Goal: Transaction & Acquisition: Purchase product/service

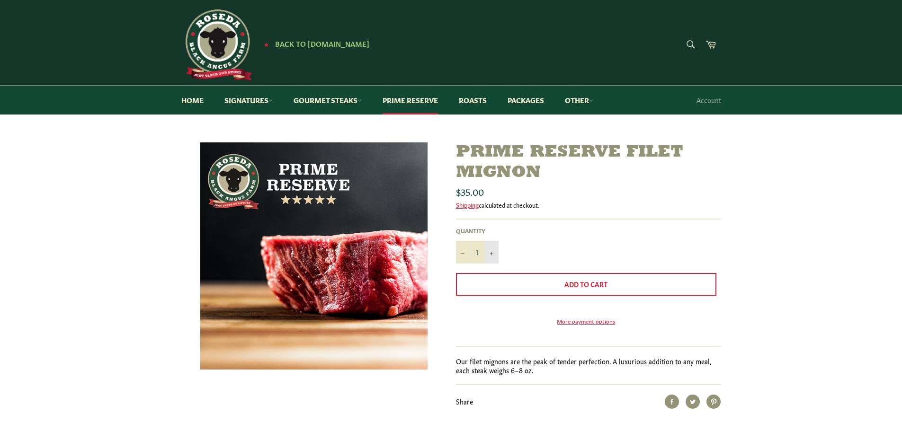
click at [488, 257] on button "+" at bounding box center [492, 252] width 14 height 23
type input "2"
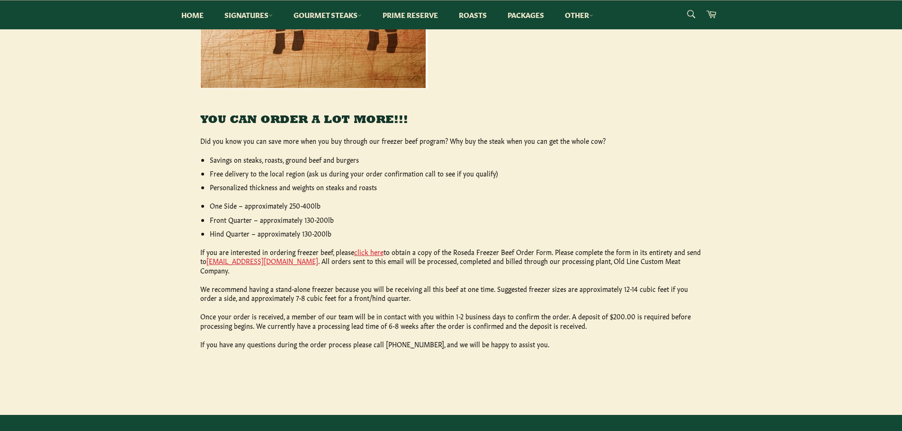
scroll to position [331, 0]
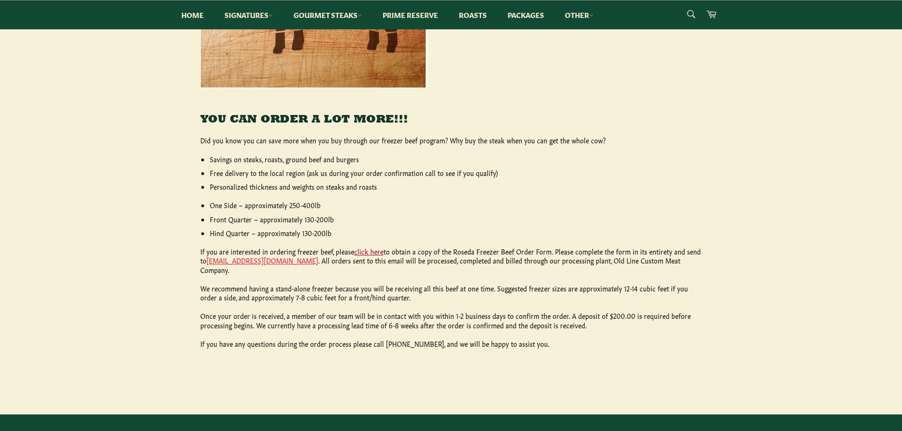
click at [368, 252] on link "click here" at bounding box center [368, 251] width 29 height 9
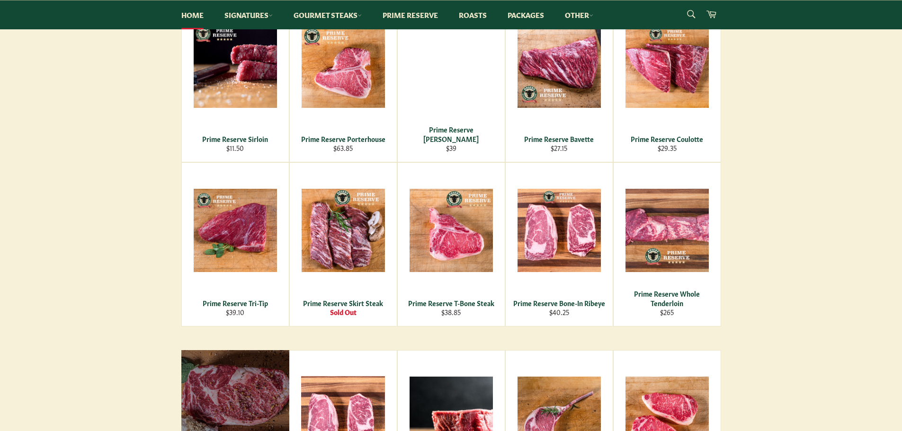
scroll to position [805, 0]
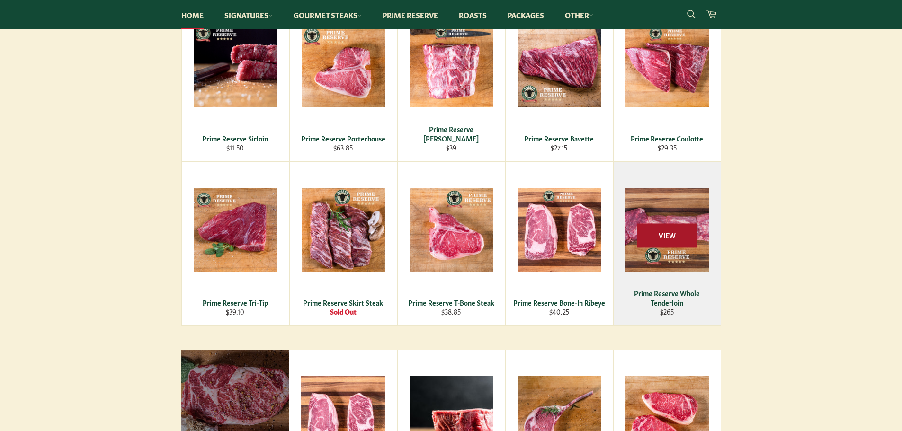
click at [681, 234] on span "View" at bounding box center [667, 236] width 61 height 24
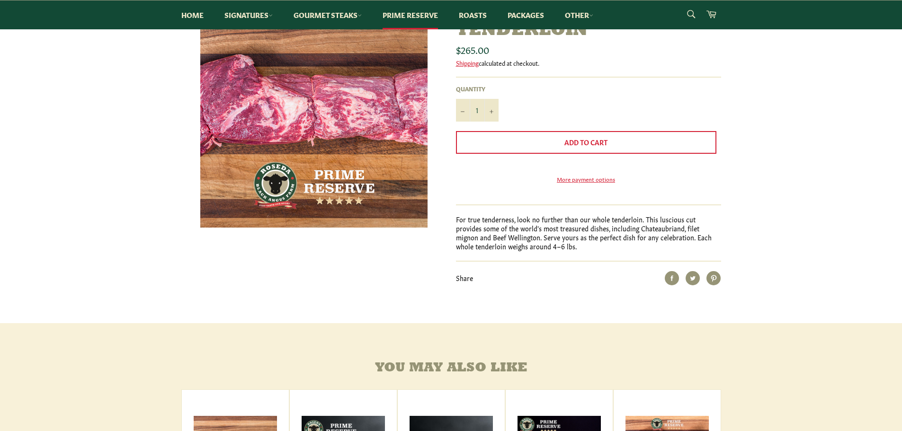
scroll to position [142, 0]
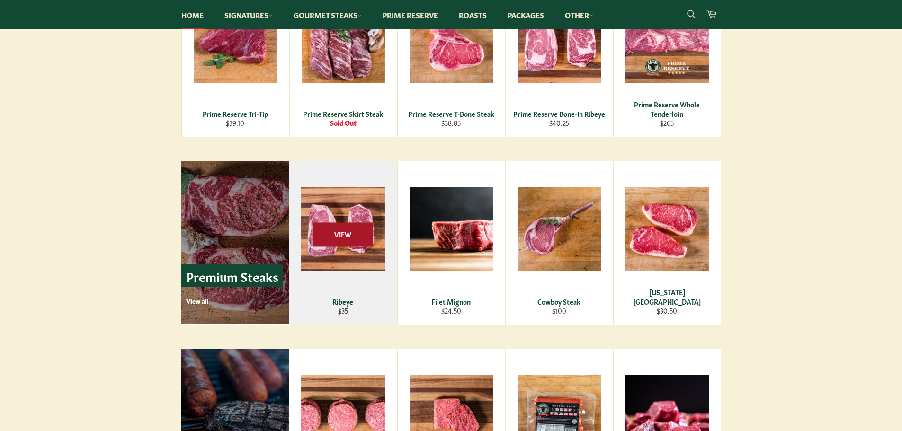
scroll to position [994, 0]
click at [354, 234] on span "View" at bounding box center [343, 234] width 61 height 24
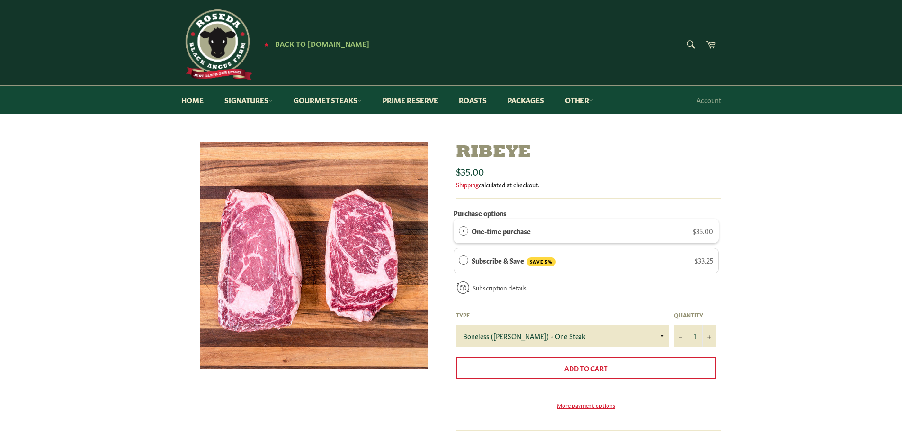
click at [503, 263] on label "Subscribe & Save SAVE 5%" at bounding box center [514, 260] width 84 height 11
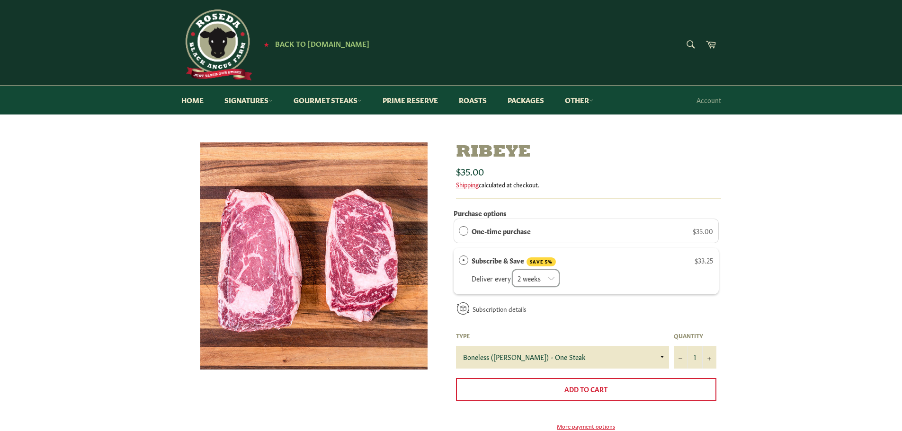
click at [553, 275] on select "2 weeks month" at bounding box center [536, 278] width 48 height 18
select select "2280915110"
click at [512, 269] on select "2 weeks month" at bounding box center [536, 278] width 48 height 18
click at [708, 357] on icon "Increase item quantity by one" at bounding box center [710, 359] width 4 height 4
type input "2"
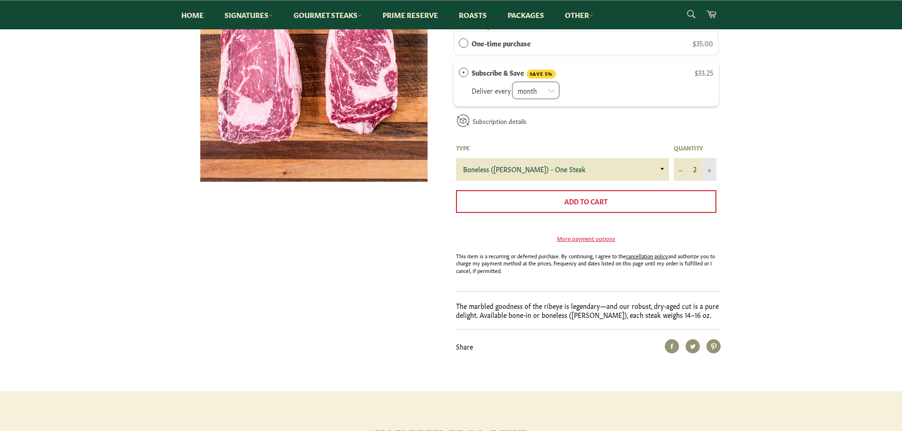
scroll to position [189, 0]
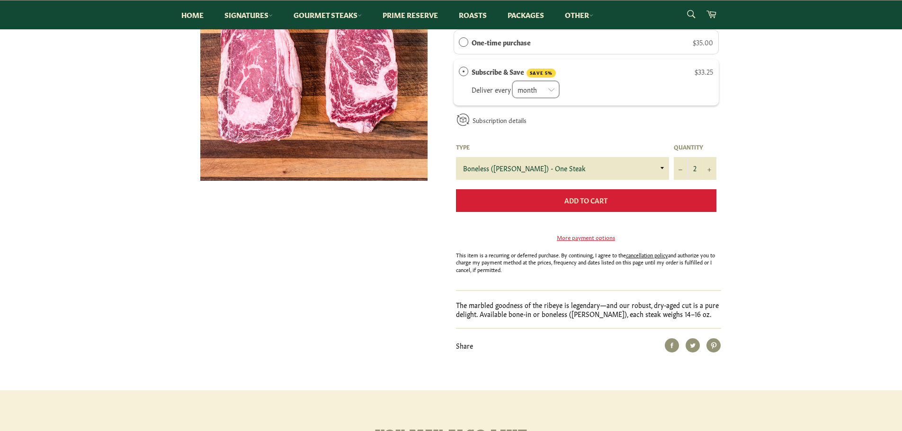
click at [615, 209] on button "Add to Cart" at bounding box center [586, 200] width 260 height 23
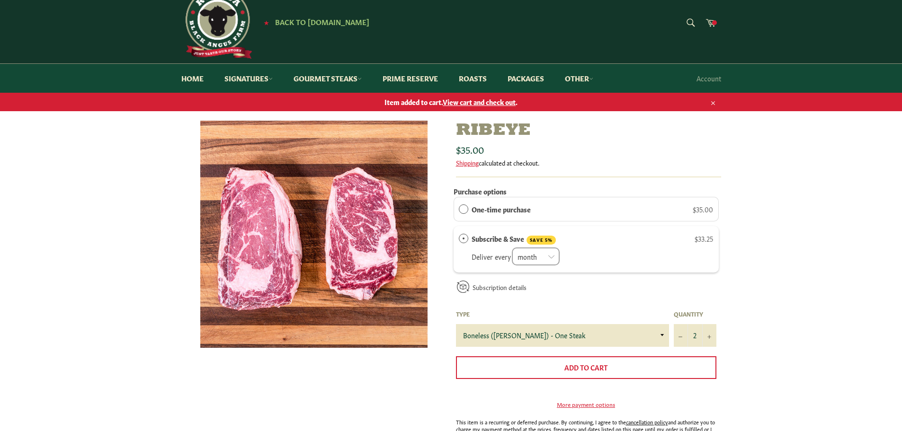
scroll to position [0, 0]
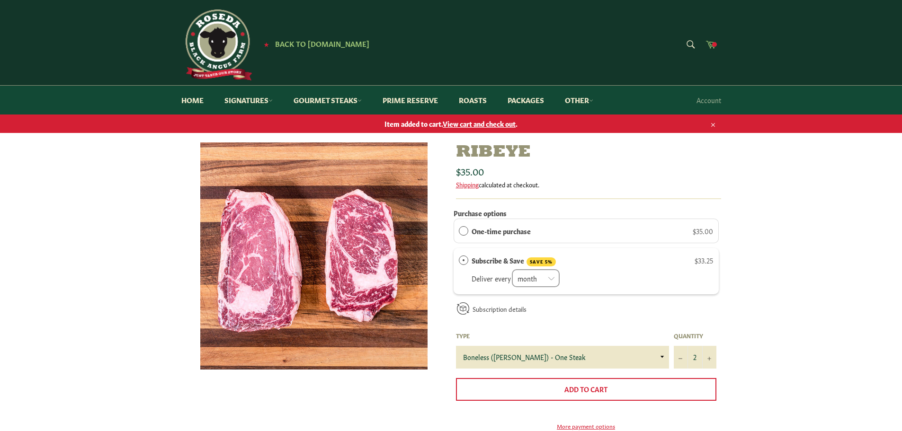
click at [704, 45] on link "Cart" at bounding box center [711, 45] width 20 height 21
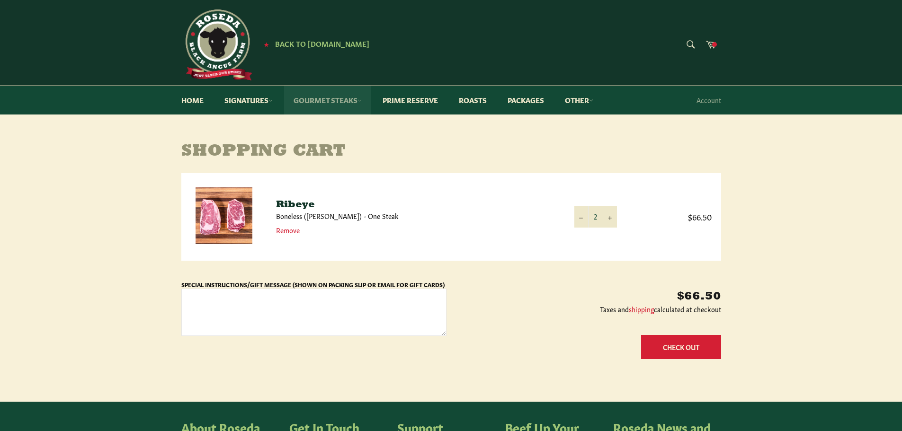
click at [351, 105] on link "Gourmet Steaks" at bounding box center [327, 100] width 87 height 29
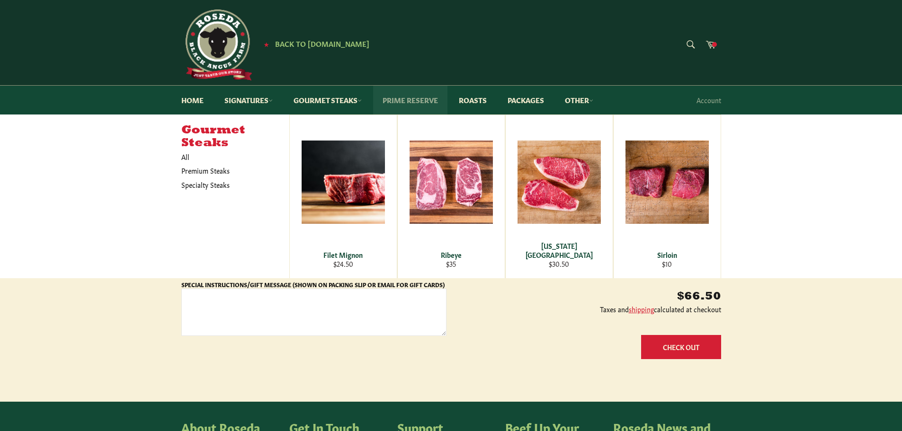
click at [394, 103] on link "Prime Reserve" at bounding box center [410, 100] width 74 height 29
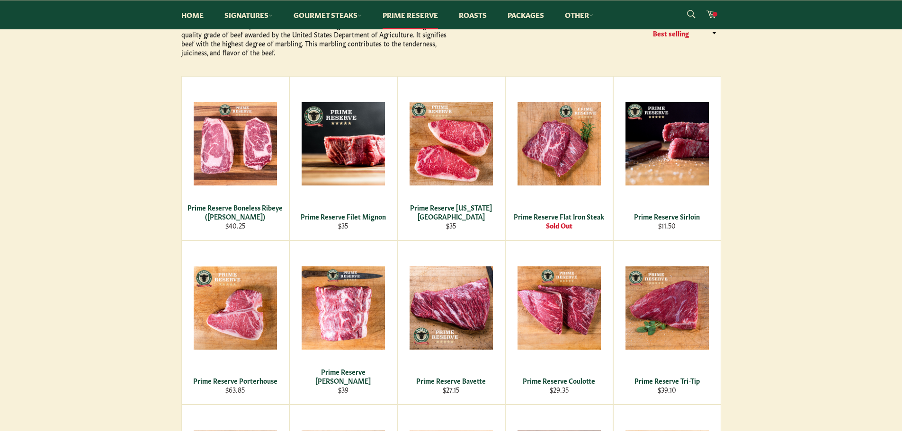
scroll to position [142, 0]
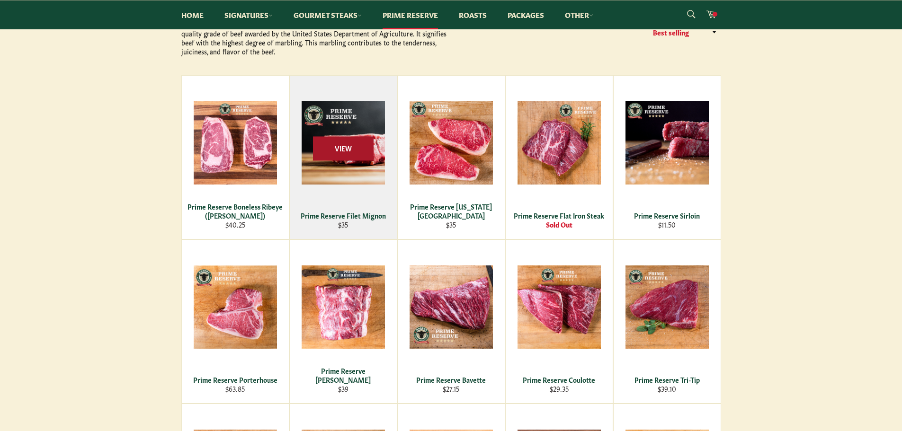
click at [348, 154] on span "View" at bounding box center [343, 149] width 61 height 24
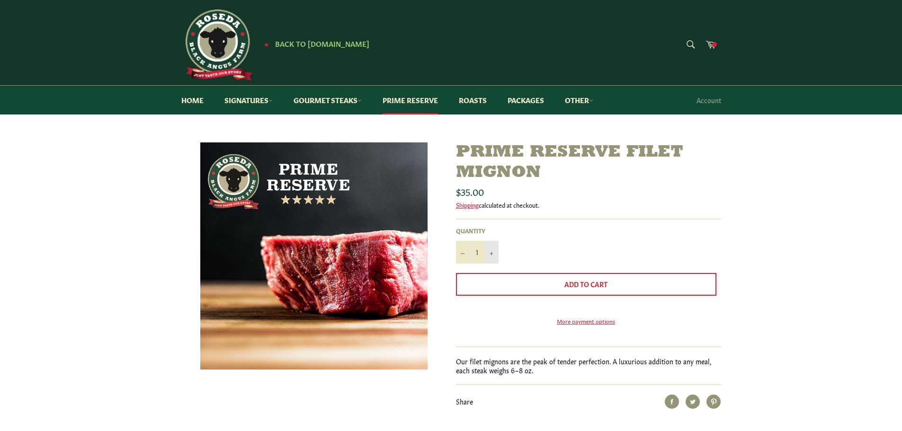
click at [490, 254] on icon "Increase item quantity by one" at bounding box center [492, 254] width 4 height 4
type input "4"
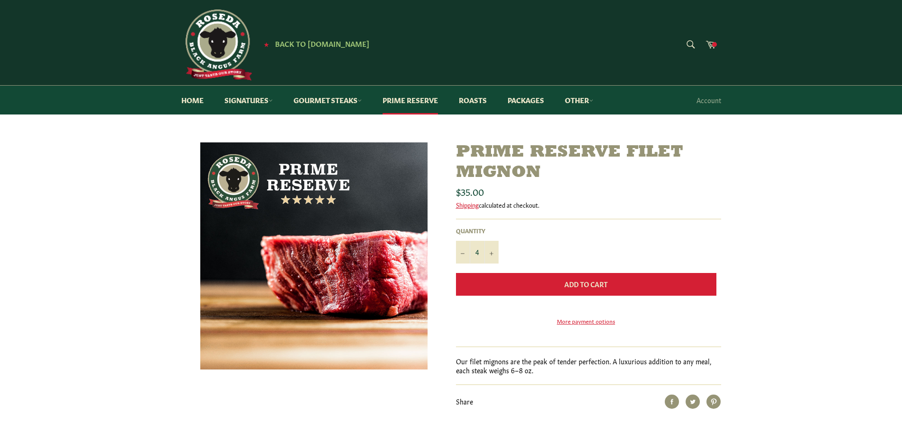
click at [583, 285] on span "Add to Cart" at bounding box center [586, 283] width 43 height 9
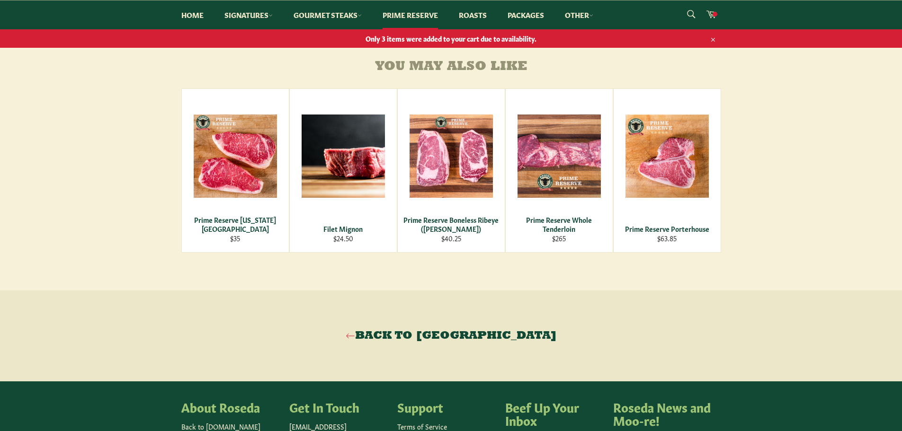
scroll to position [426, 0]
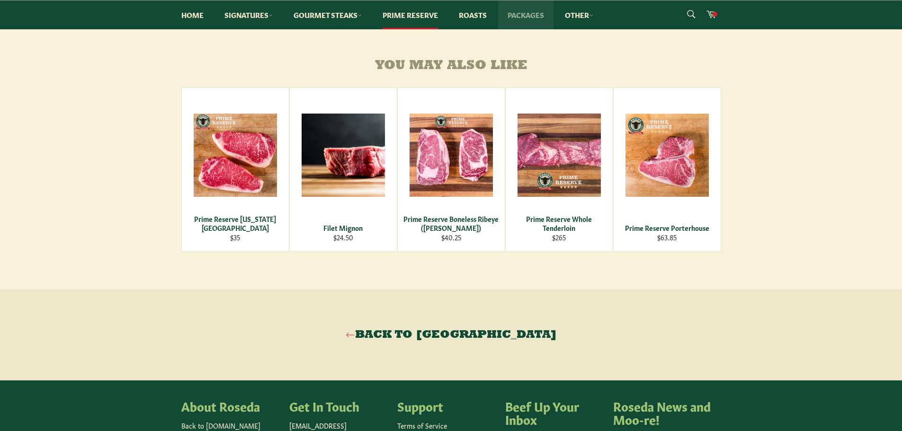
click at [520, 18] on link "Packages" at bounding box center [525, 14] width 55 height 29
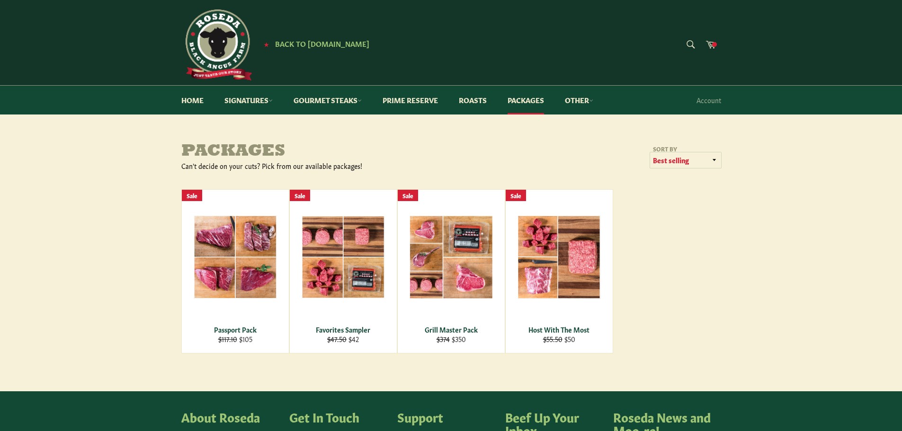
click at [657, 157] on select "Featured Best selling Alphabetically, A-Z Alphabetically, Z-A Price, low to hig…" at bounding box center [685, 161] width 71 height 16
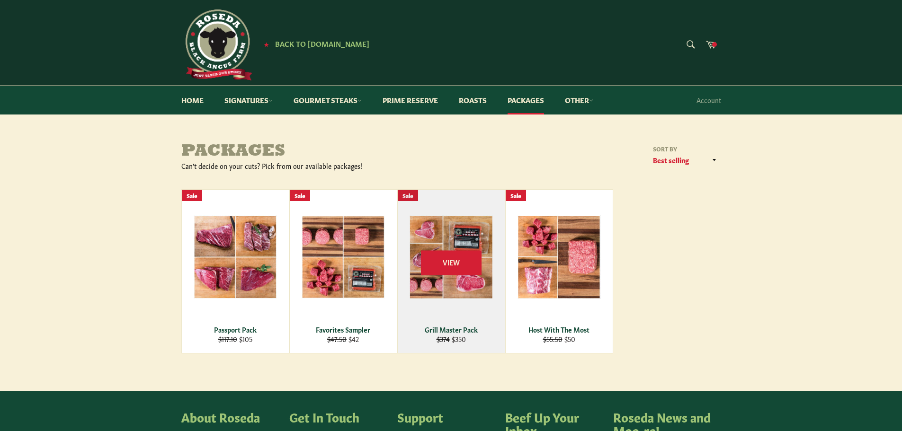
click at [485, 261] on div "View" at bounding box center [451, 271] width 107 height 163
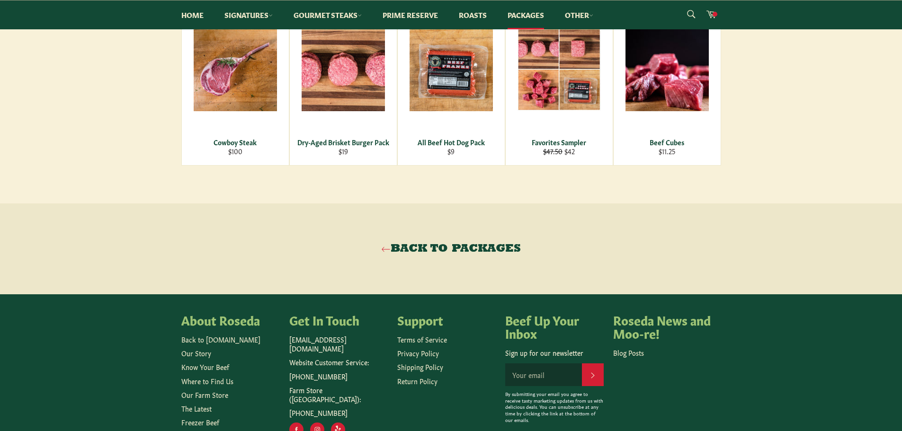
scroll to position [521, 0]
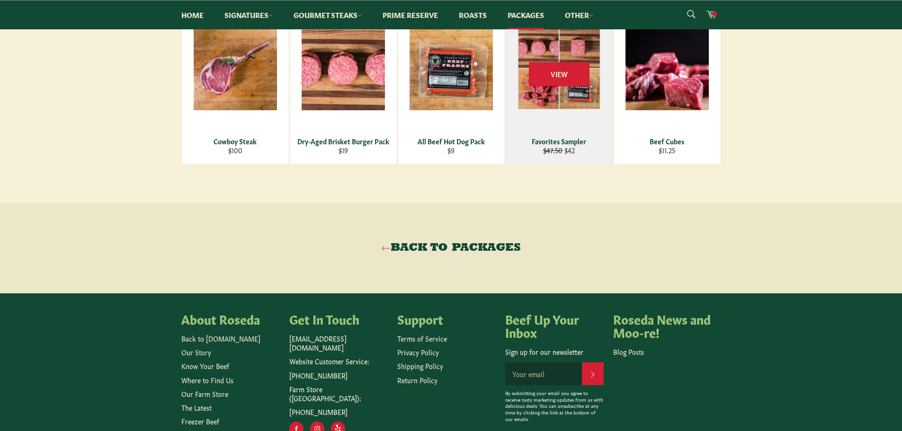
click at [560, 135] on div "View" at bounding box center [559, 82] width 107 height 163
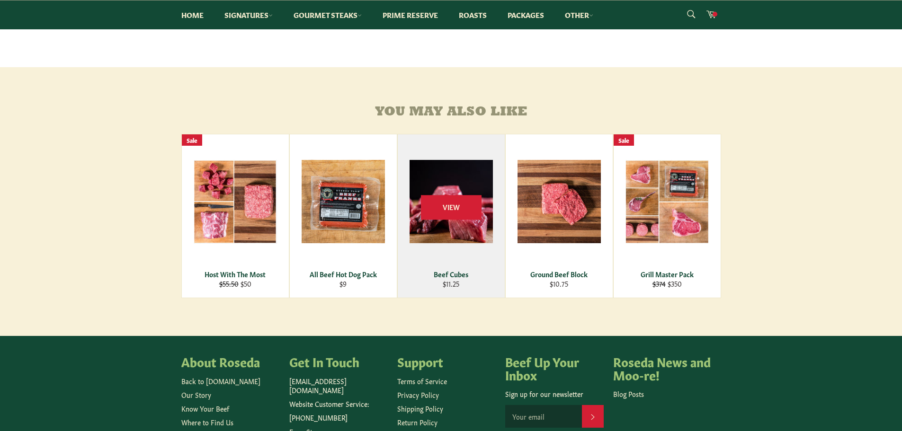
scroll to position [379, 0]
